Goal: Task Accomplishment & Management: Use online tool/utility

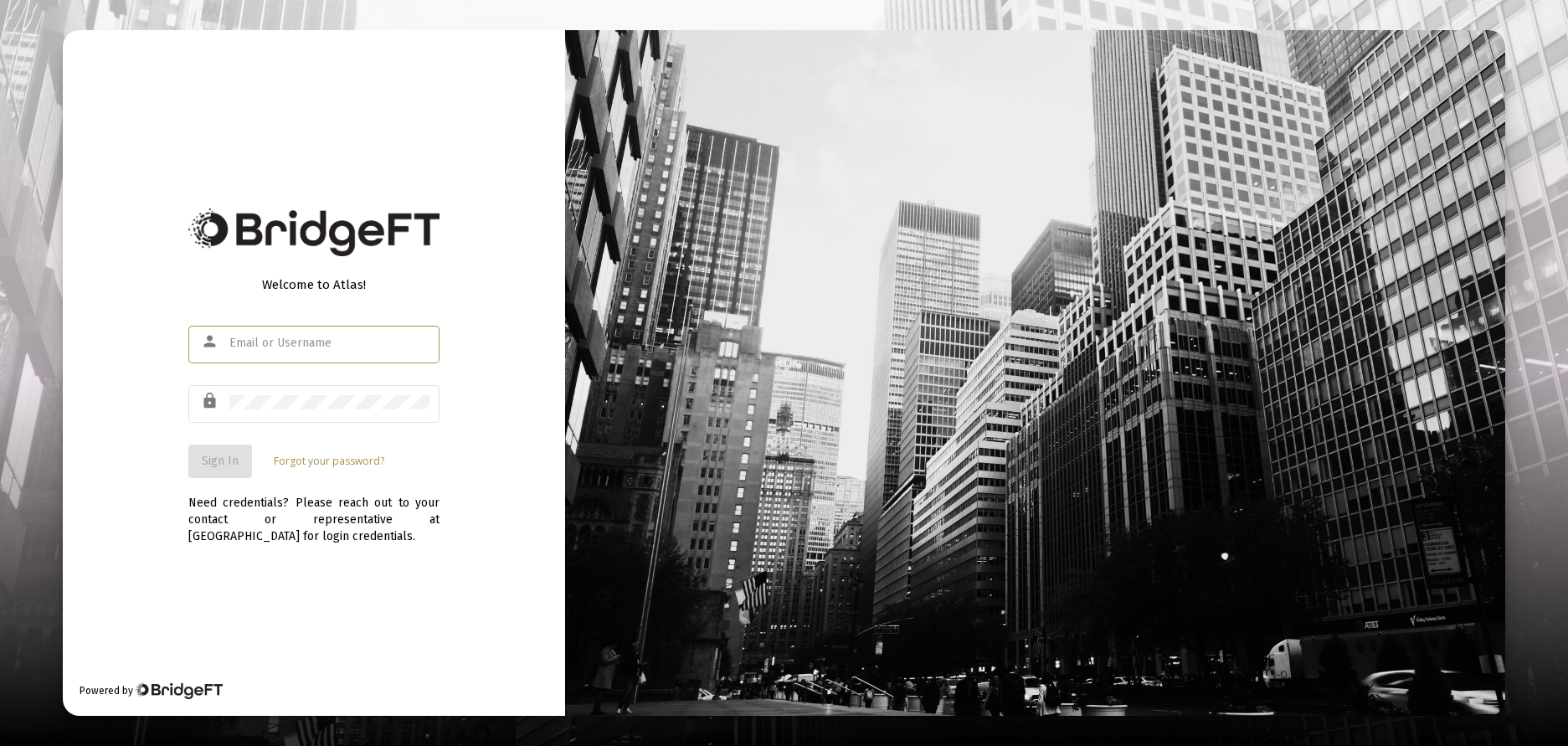
type input "[EMAIL_ADDRESS][DOMAIN_NAME]"
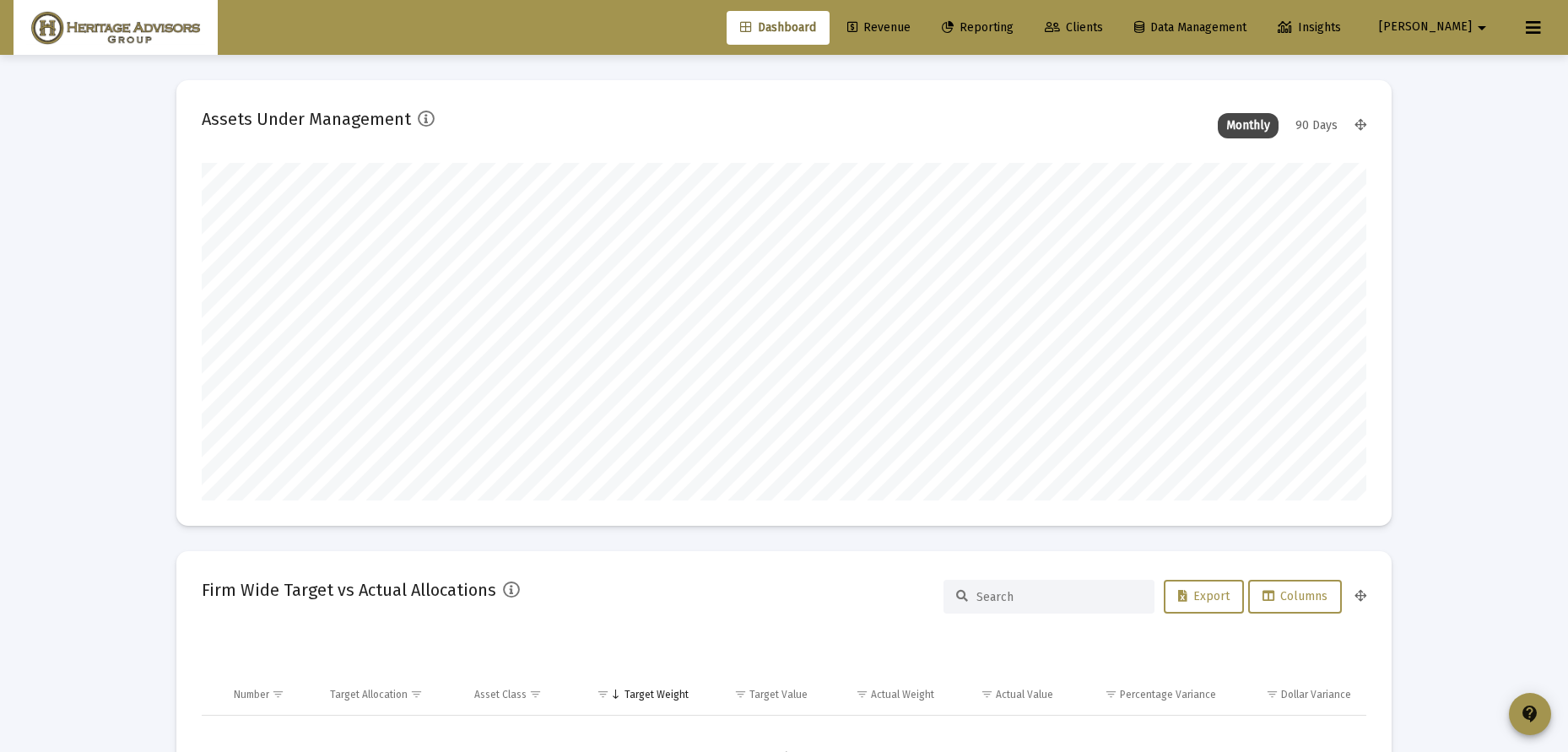
scroll to position [337, 628]
type input "[DATE]"
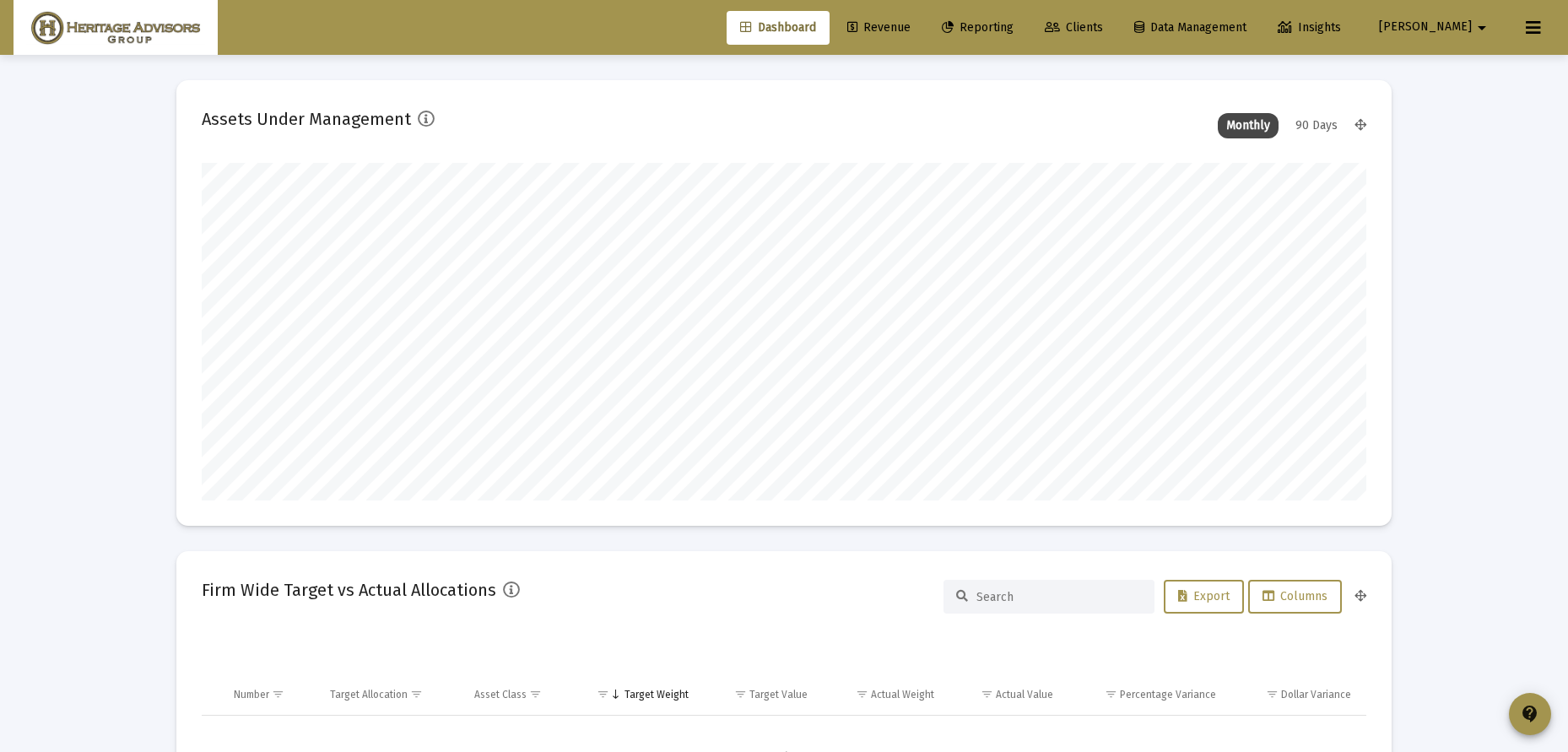
click at [1027, 19] on link "Reporting" at bounding box center [978, 27] width 99 height 33
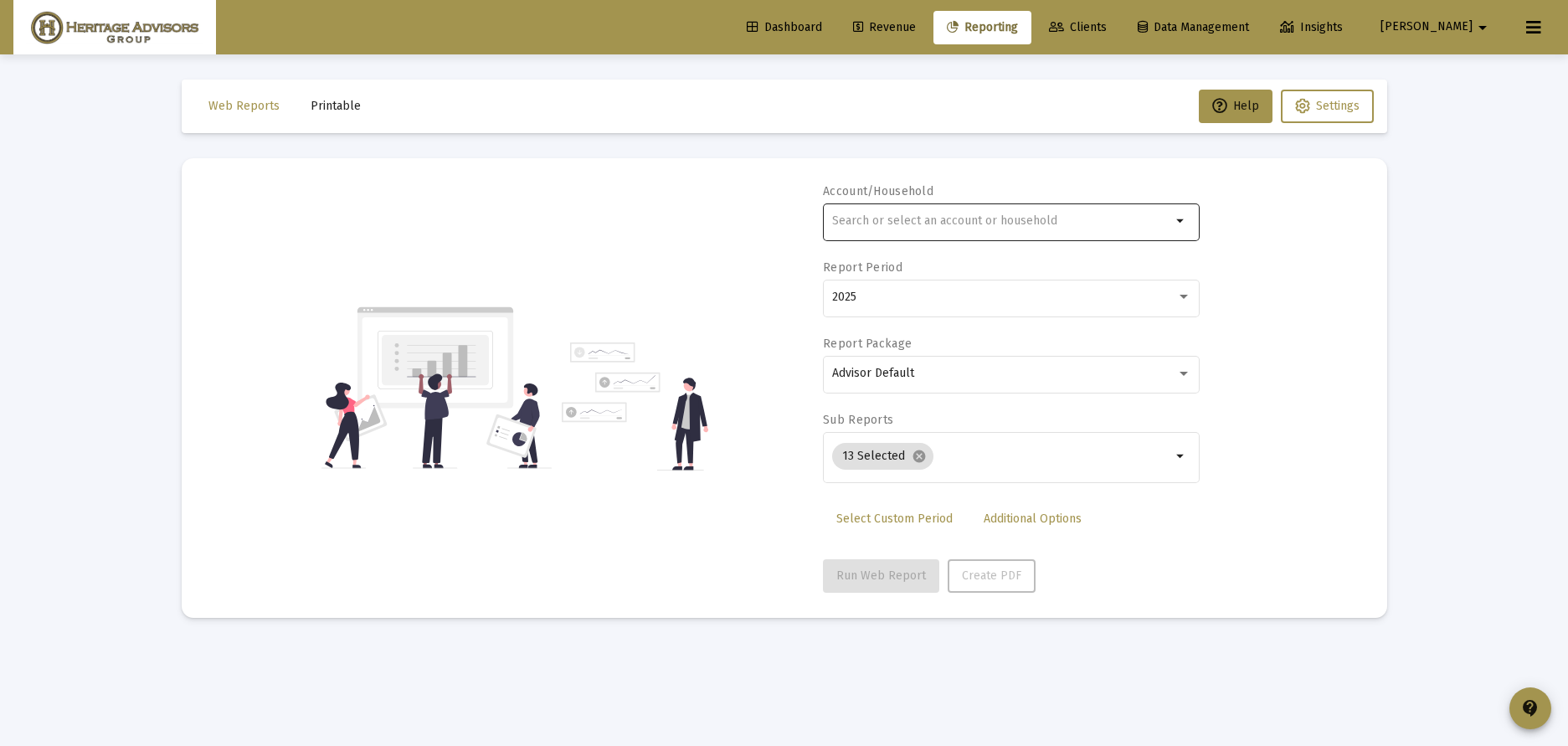
click at [966, 211] on div at bounding box center [1002, 221] width 339 height 41
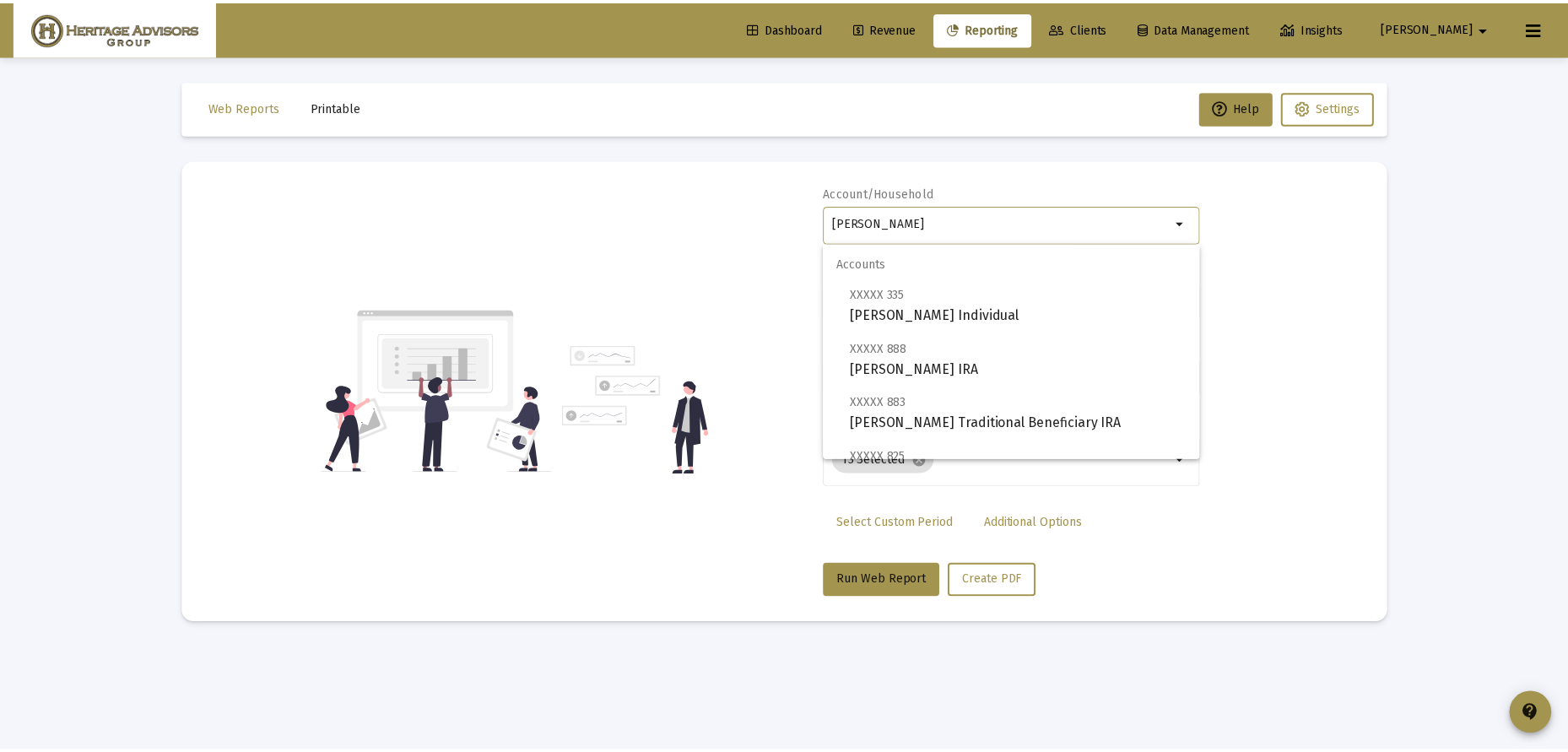
scroll to position [216, 0]
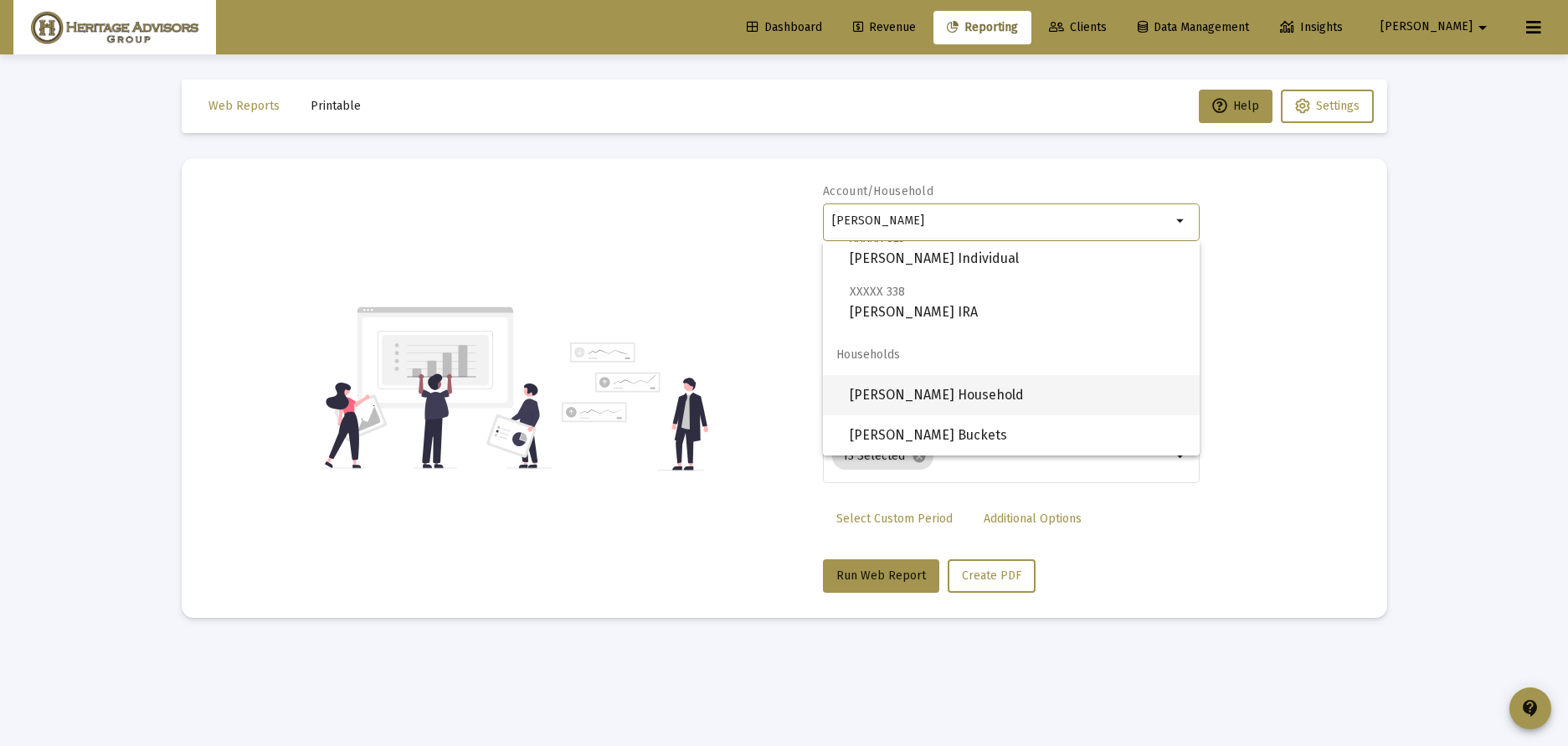
click at [951, 394] on span "[PERSON_NAME] Household" at bounding box center [1017, 395] width 336 height 40
type input "[PERSON_NAME] Household"
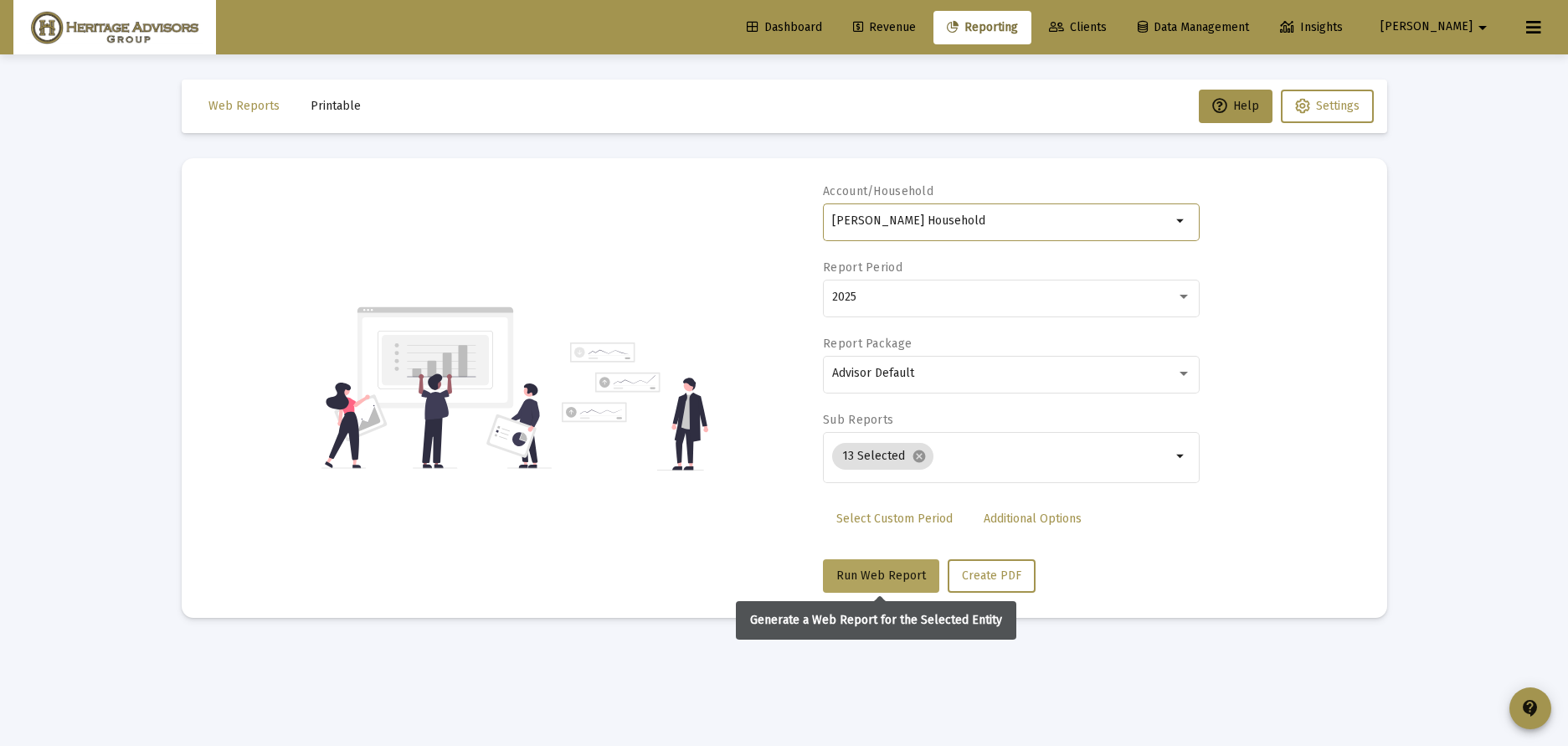
click at [892, 577] on span "Run Web Report" at bounding box center [882, 576] width 90 height 14
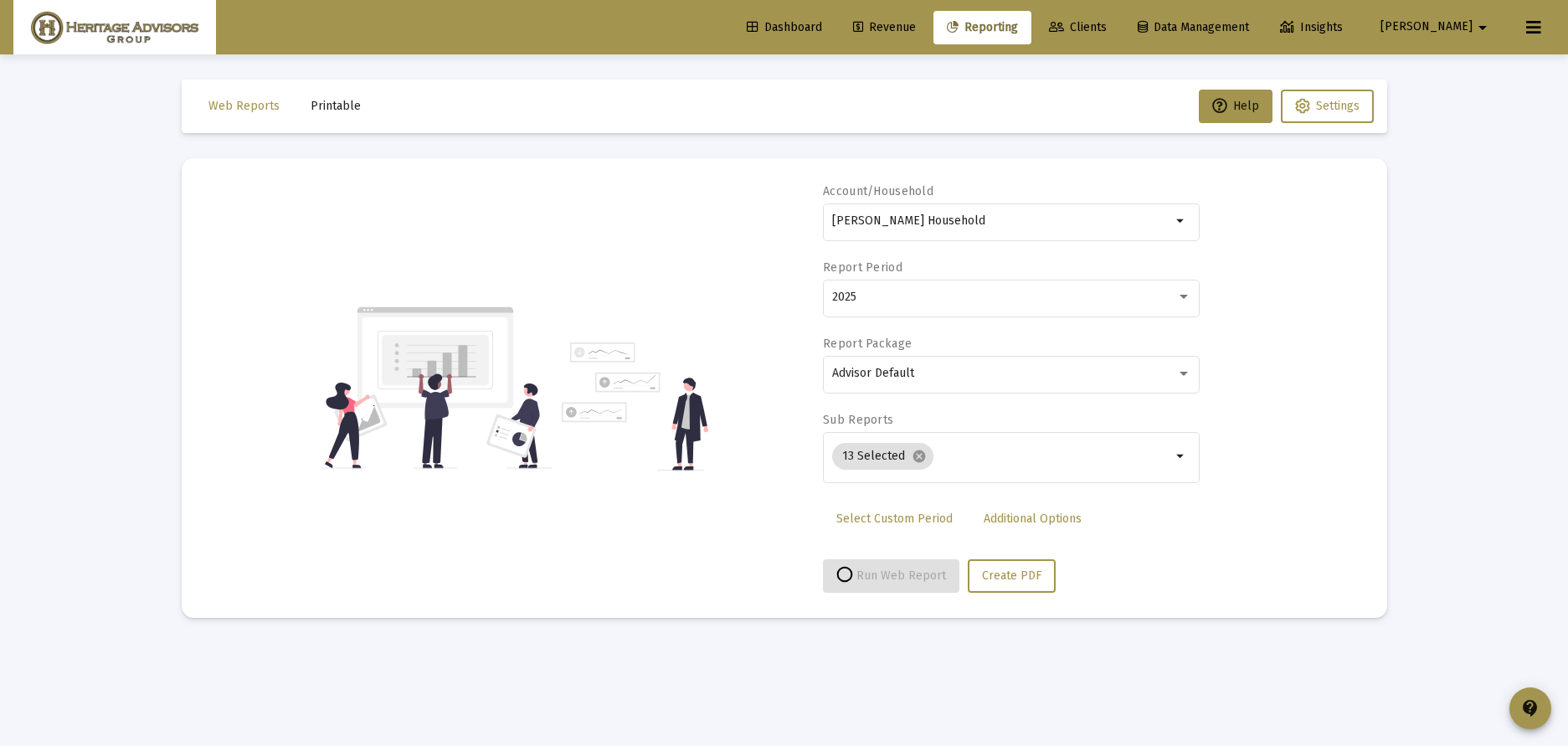
select select "View all"
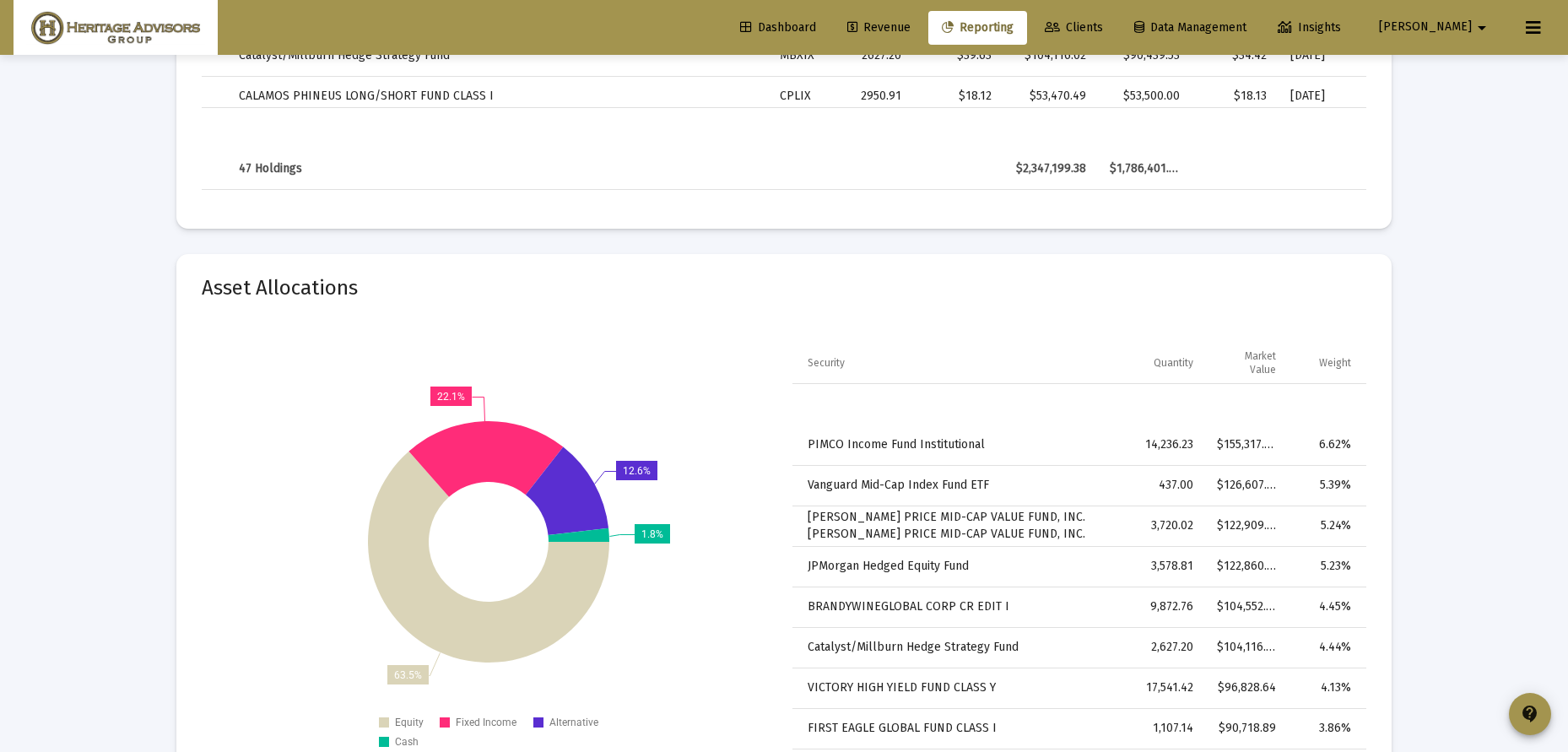
scroll to position [4676, 0]
